Goal: Task Accomplishment & Management: Complete application form

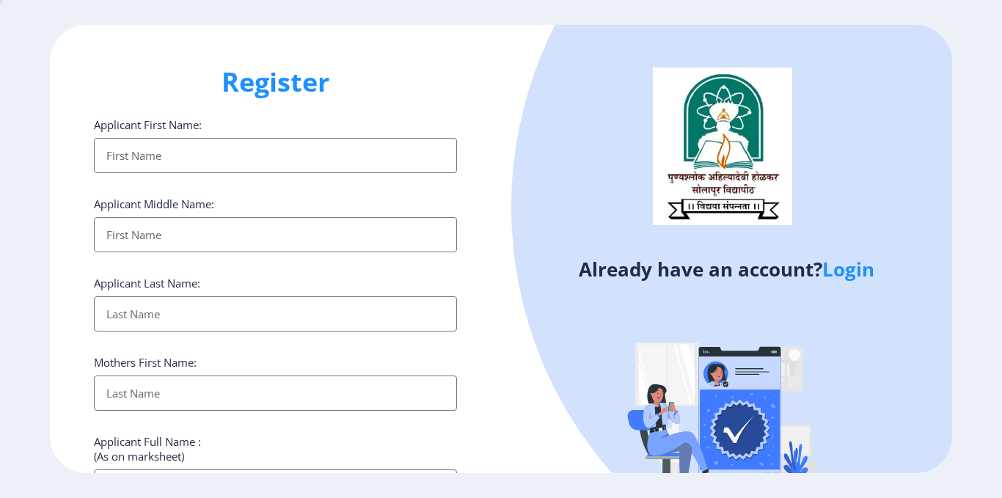
select select
type input "[PERSON_NAME][EMAIL_ADDRESS][DOMAIN_NAME]"
click at [850, 274] on ngx-register "Register Applicant First Name: Applicant Middle Name: Applicant Last Name: Moth…" at bounding box center [501, 249] width 1002 height 448
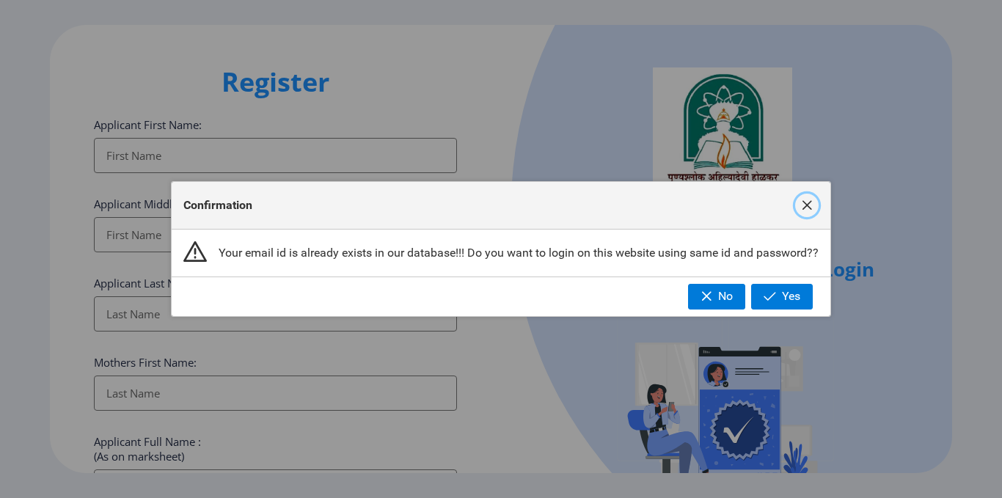
click at [810, 200] on span "button" at bounding box center [807, 205] width 12 height 12
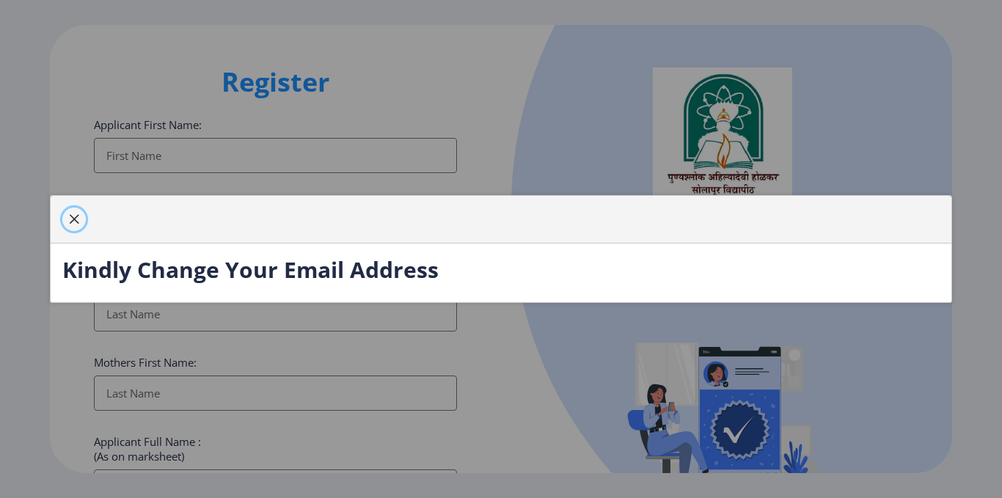
click at [69, 213] on span "button" at bounding box center [74, 219] width 12 height 12
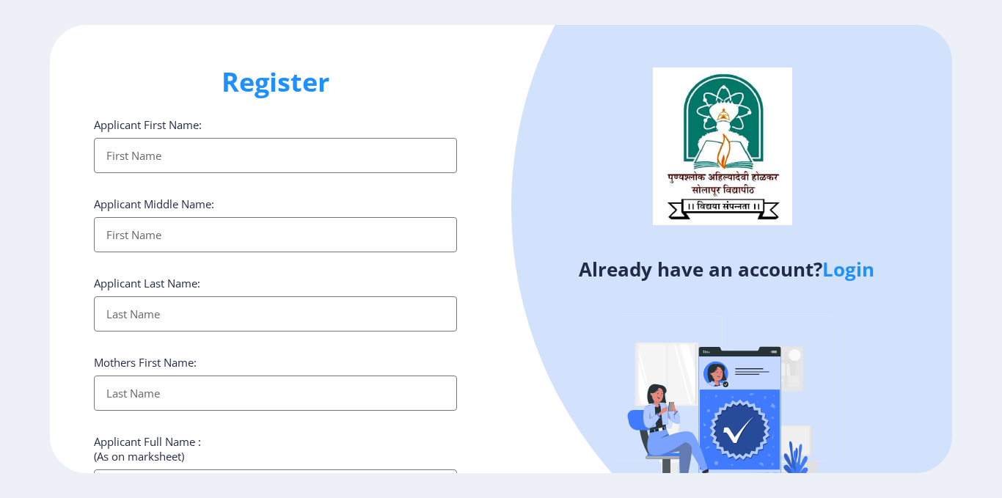
click at [835, 274] on link "Login" at bounding box center [848, 269] width 52 height 26
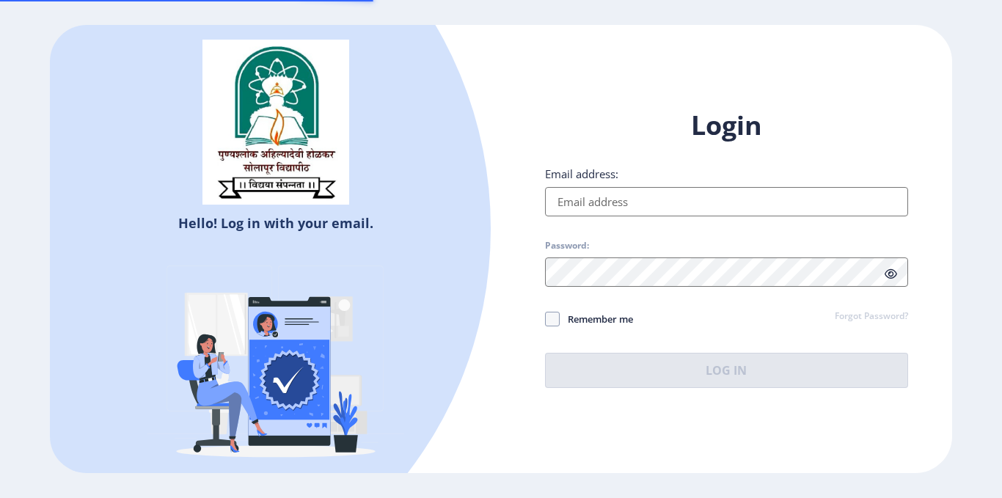
type input "[PERSON_NAME][EMAIL_ADDRESS][DOMAIN_NAME]"
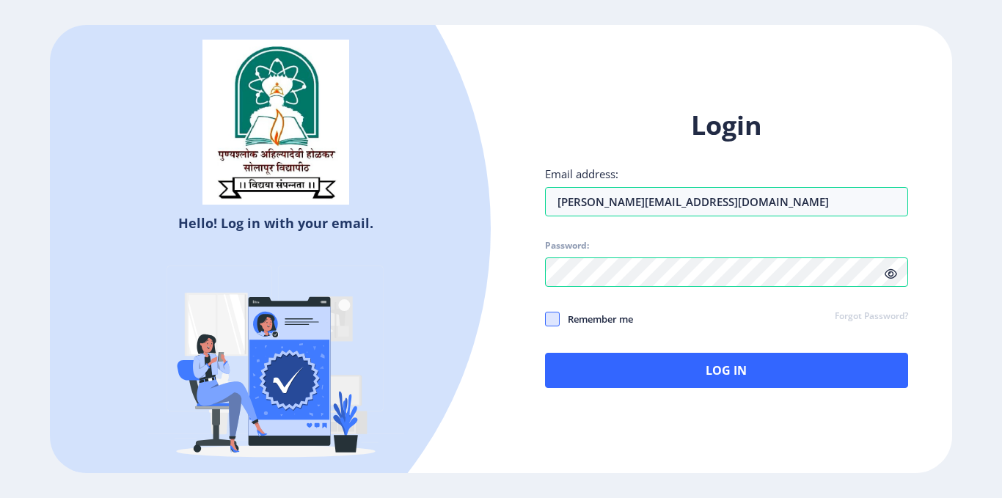
click at [553, 321] on span at bounding box center [552, 319] width 15 height 15
click at [545, 320] on input "Remember me" at bounding box center [545, 319] width 1 height 1
checkbox input "true"
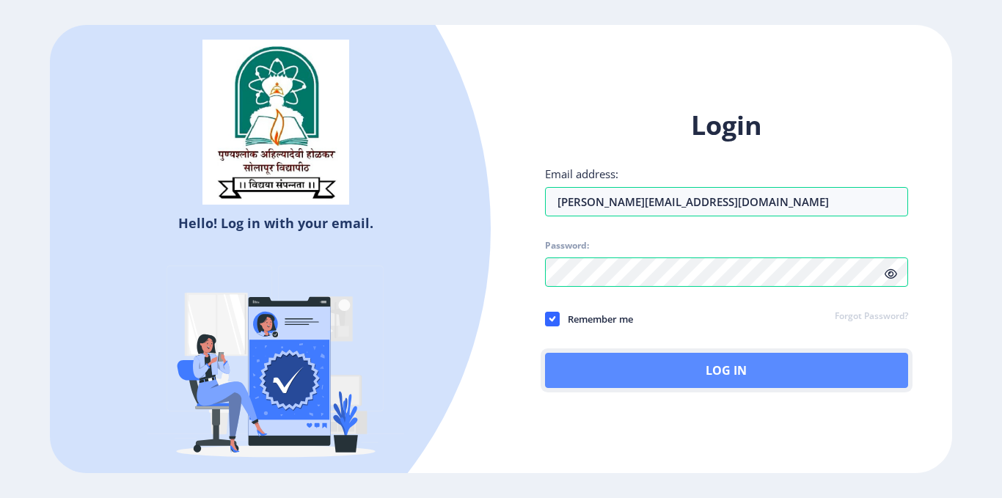
click at [653, 378] on button "Log In" at bounding box center [726, 370] width 363 height 35
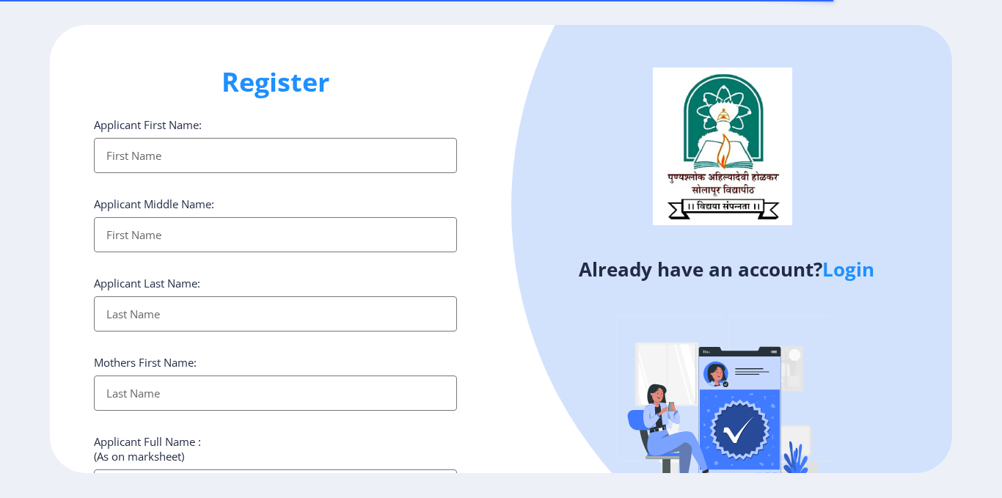
select select
click at [859, 271] on link "Login" at bounding box center [848, 269] width 52 height 26
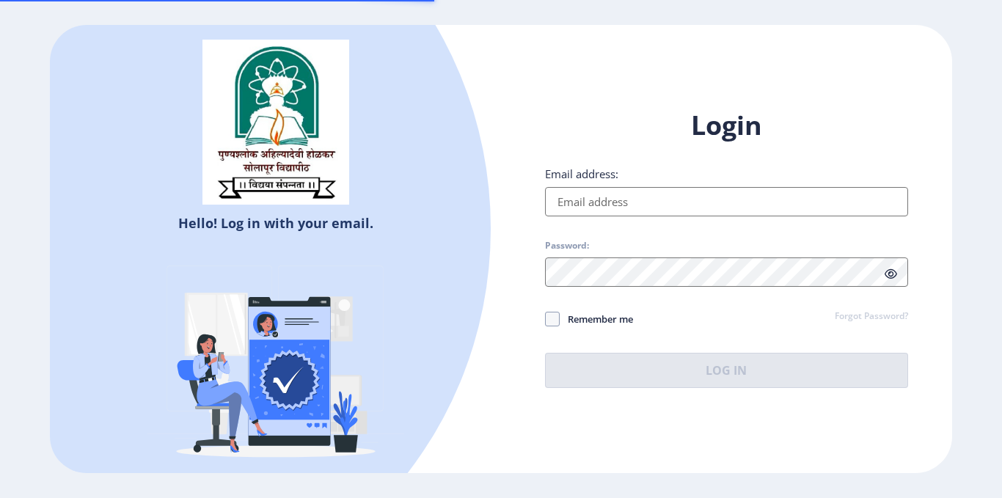
type input "[PERSON_NAME][EMAIL_ADDRESS][DOMAIN_NAME]"
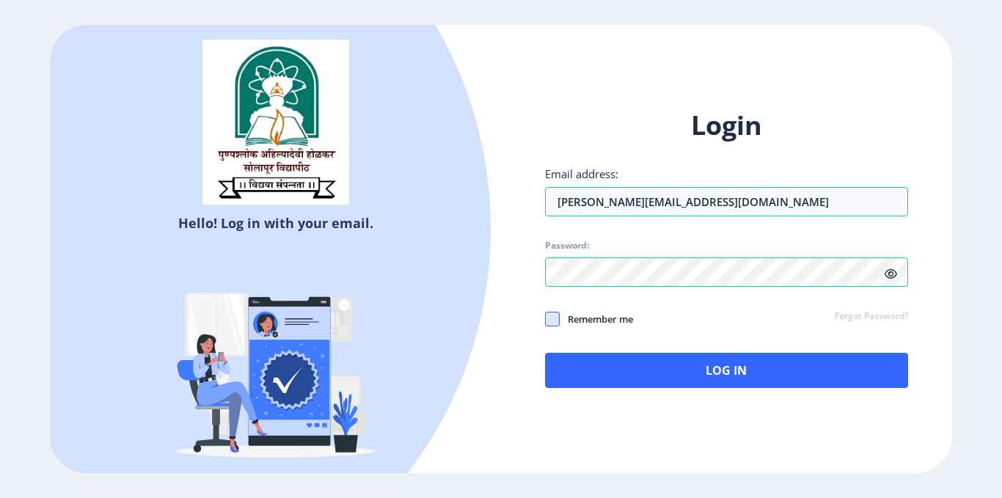
click at [548, 320] on span at bounding box center [552, 319] width 15 height 15
click at [545, 320] on input "Remember me" at bounding box center [545, 319] width 1 height 1
checkbox input "true"
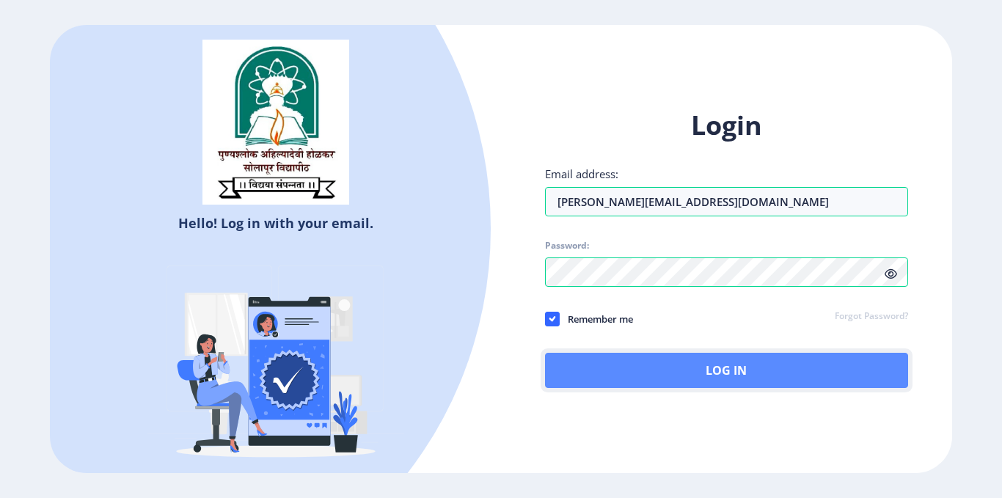
click at [642, 370] on button "Log In" at bounding box center [726, 370] width 363 height 35
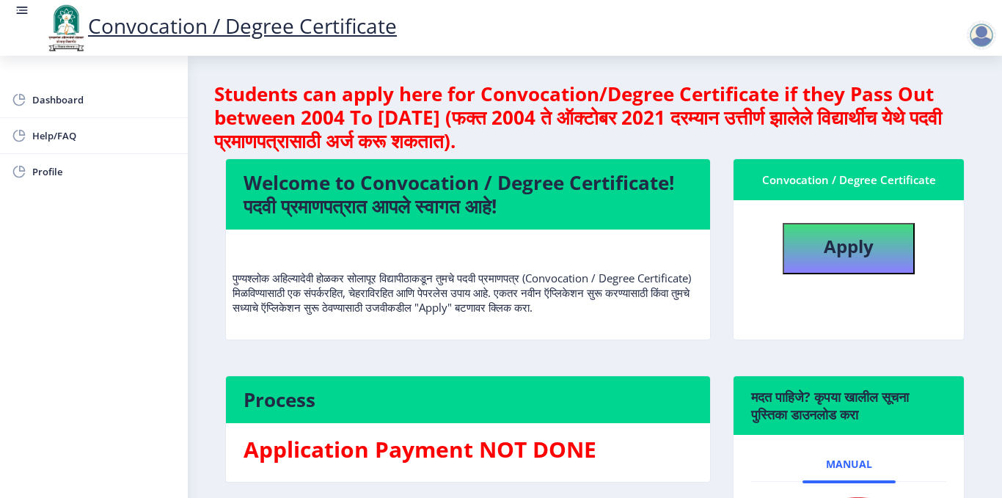
click at [209, 342] on nb-layout-column "Students can apply here for Convocation/Degree Certificate if they Pass Out bet…" at bounding box center [595, 361] width 814 height 610
